Goal: Check status: Check status

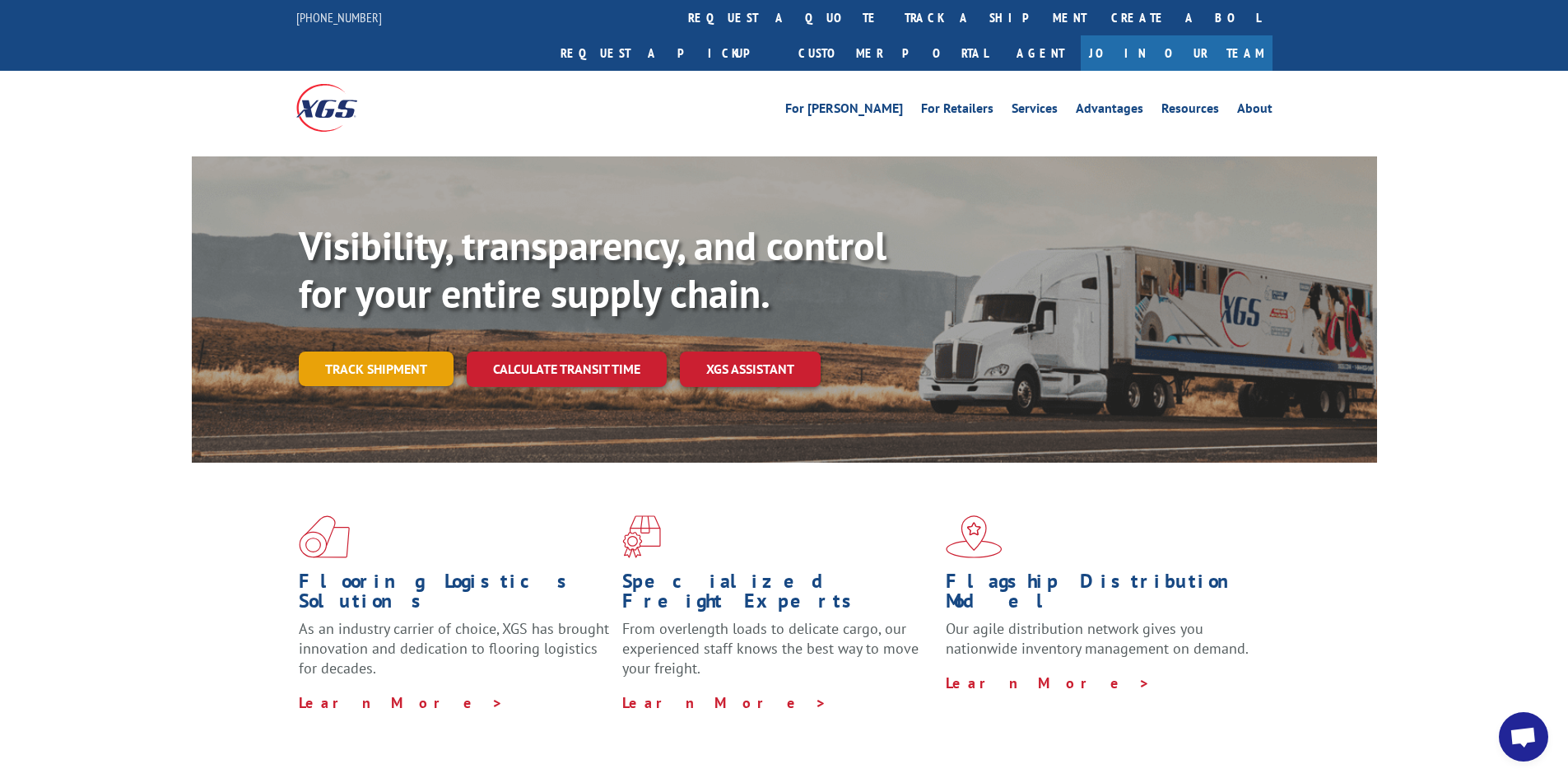
click at [416, 352] on link "Track shipment" at bounding box center [376, 369] width 155 height 34
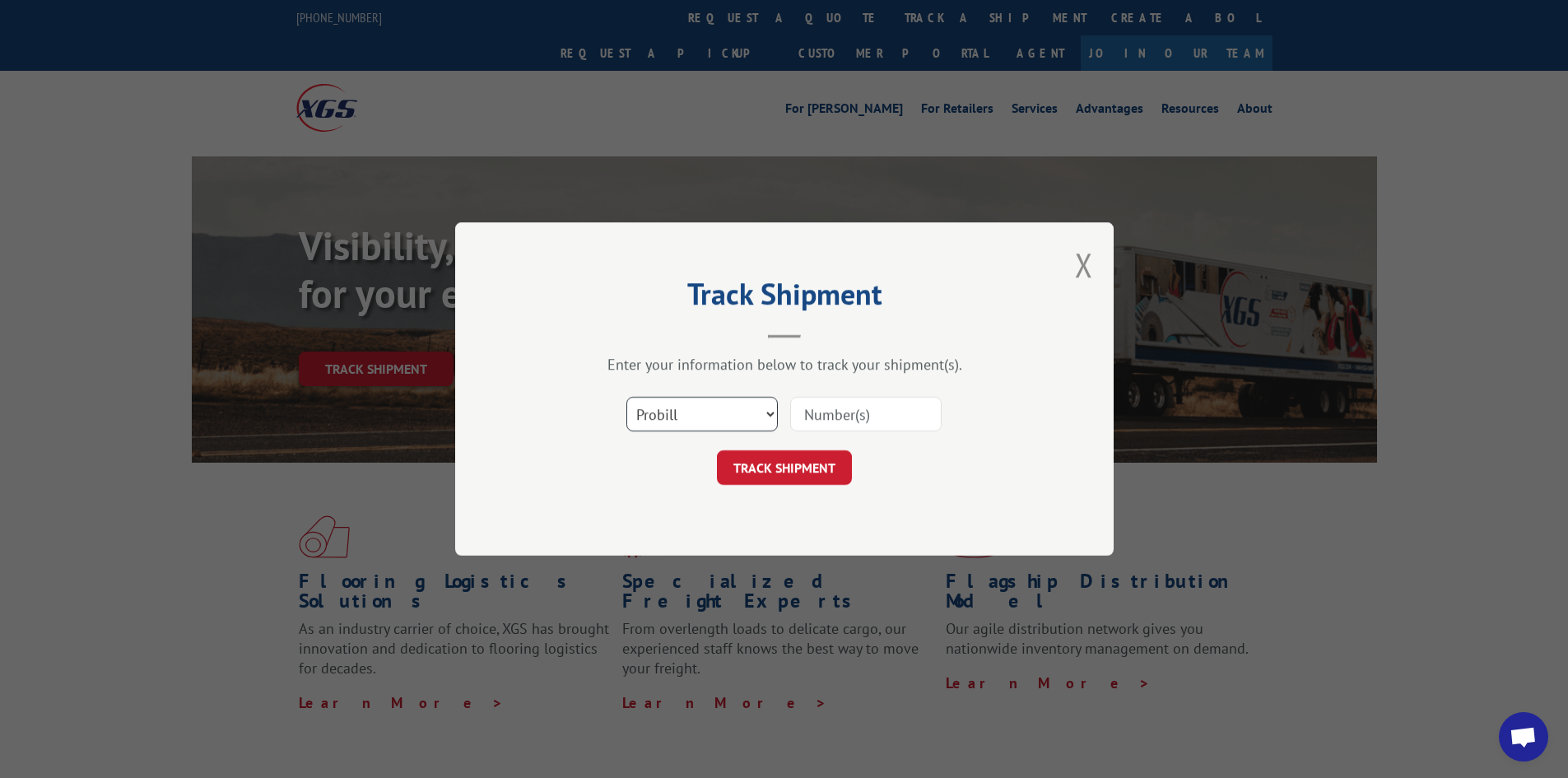
click at [758, 425] on select "Select category... Probill BOL PO" at bounding box center [702, 413] width 151 height 34
select select "po"
click at [627, 396] on select "Select category... Probill BOL PO" at bounding box center [702, 413] width 151 height 34
click at [836, 423] on input at bounding box center [865, 413] width 151 height 34
type input "fw000975"
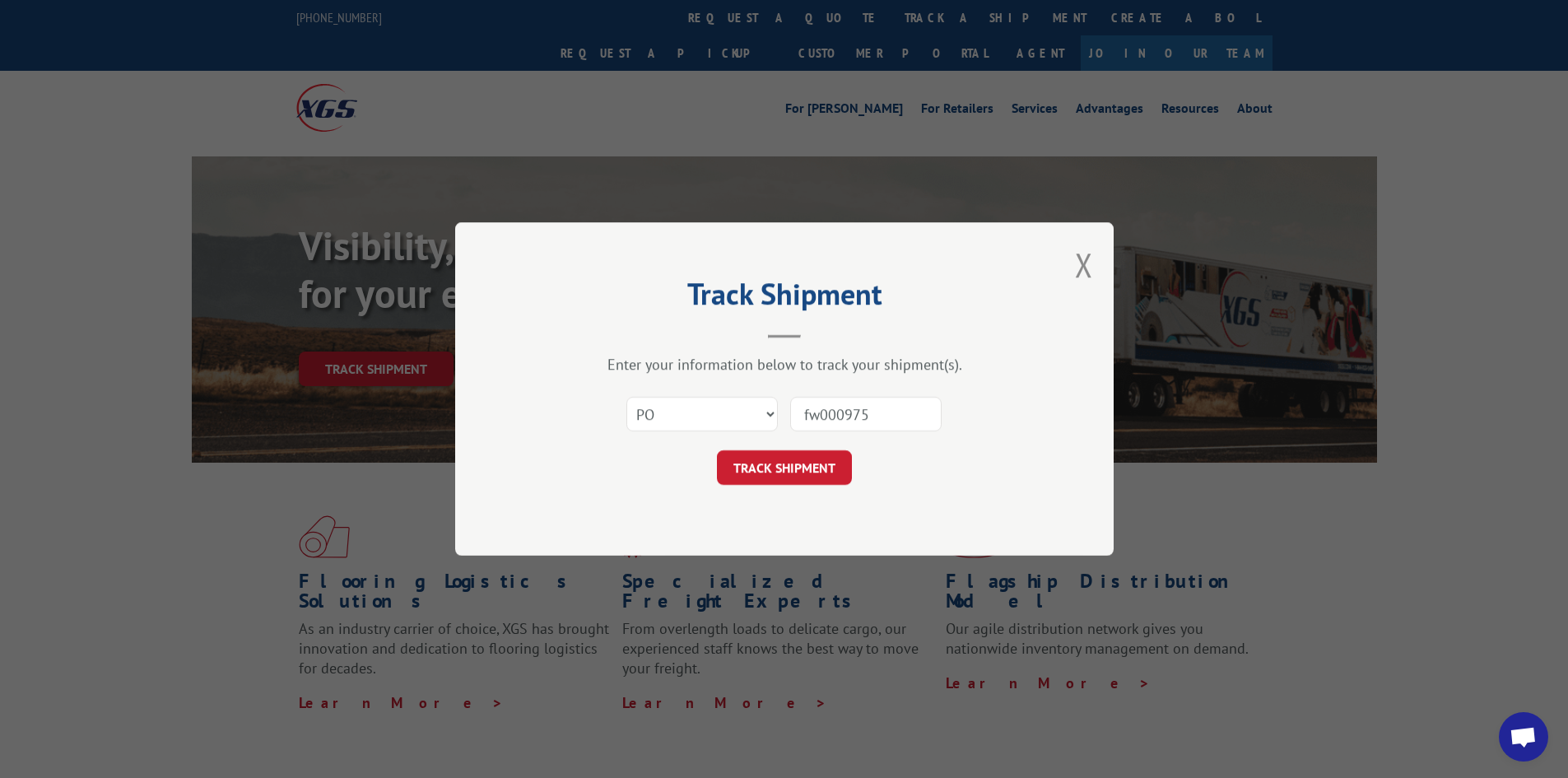
click button "TRACK SHIPMENT" at bounding box center [784, 467] width 135 height 34
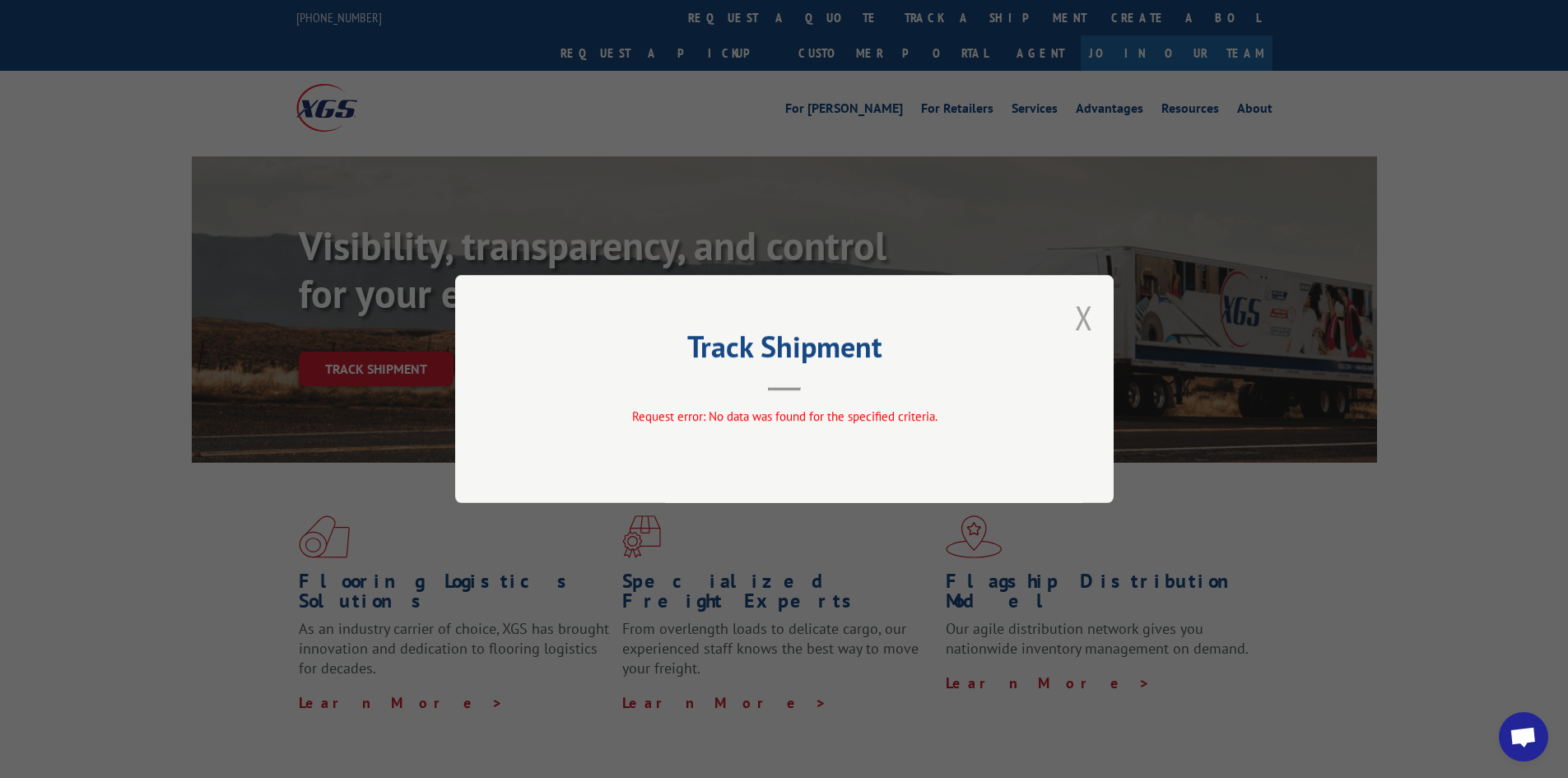
click at [1084, 318] on button "Close modal" at bounding box center [1084, 317] width 19 height 44
